Goal: Navigation & Orientation: Find specific page/section

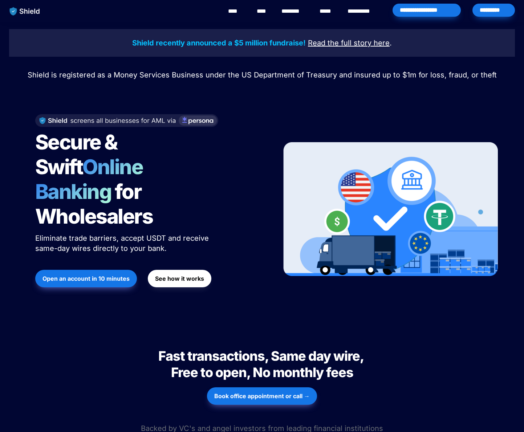
click at [284, 9] on link "********" at bounding box center [295, 11] width 26 height 9
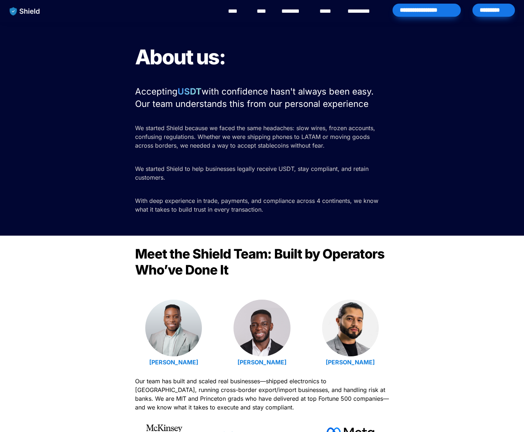
click at [266, 16] on div "****" at bounding box center [263, 11] width 16 height 23
click at [264, 9] on link "****" at bounding box center [263, 11] width 12 height 9
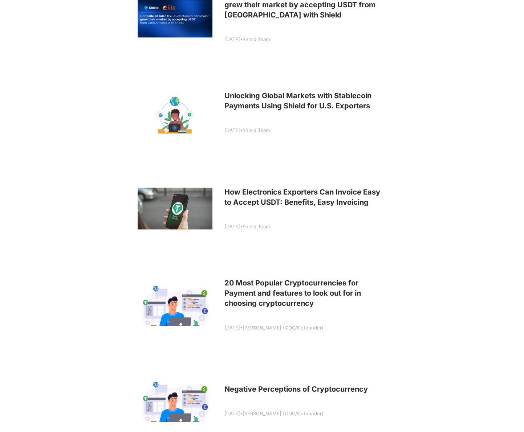
scroll to position [319, 0]
